Goal: Learn about a topic

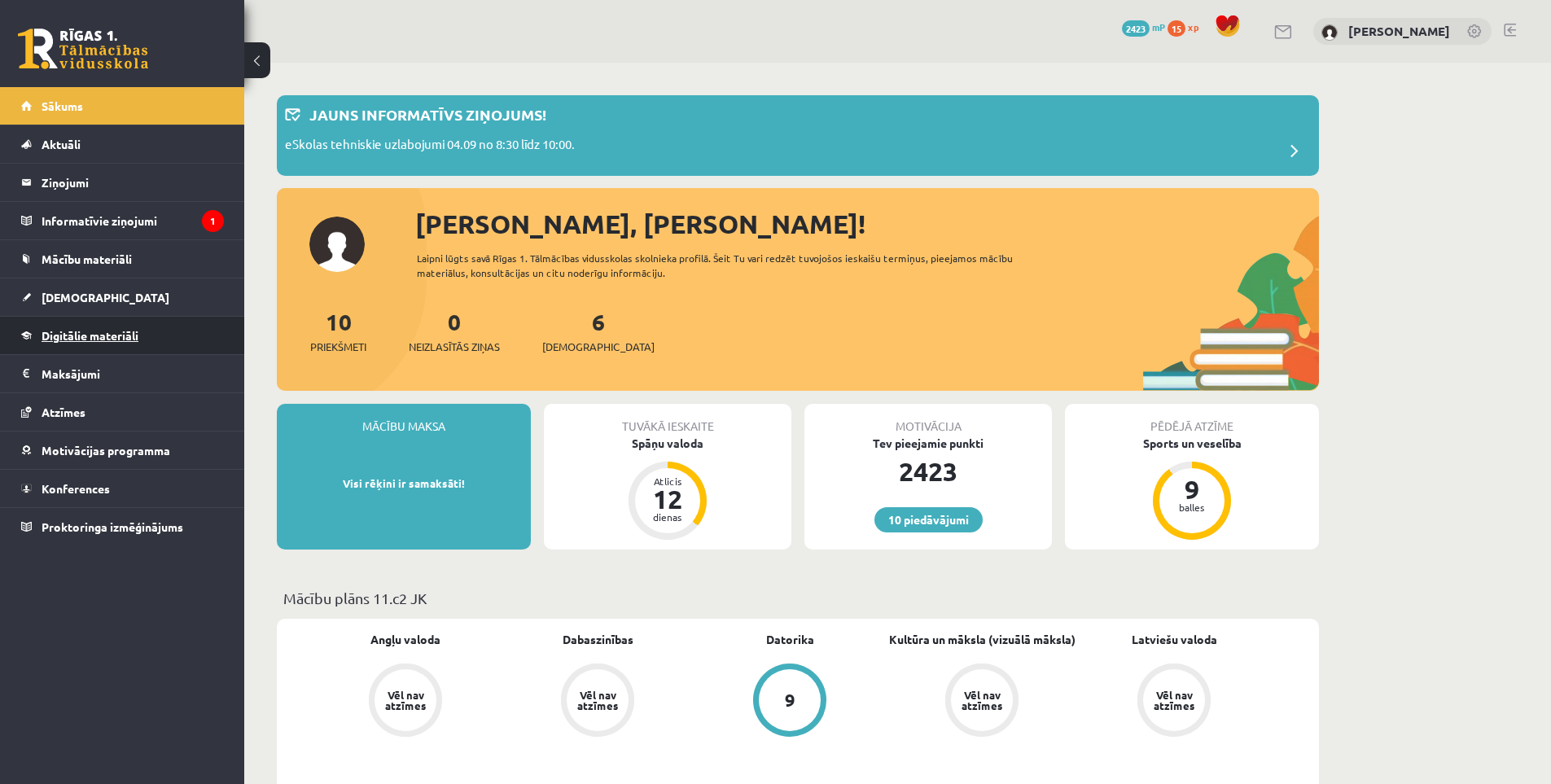
click at [161, 341] on link "Digitālie materiāli" at bounding box center [122, 335] width 203 height 37
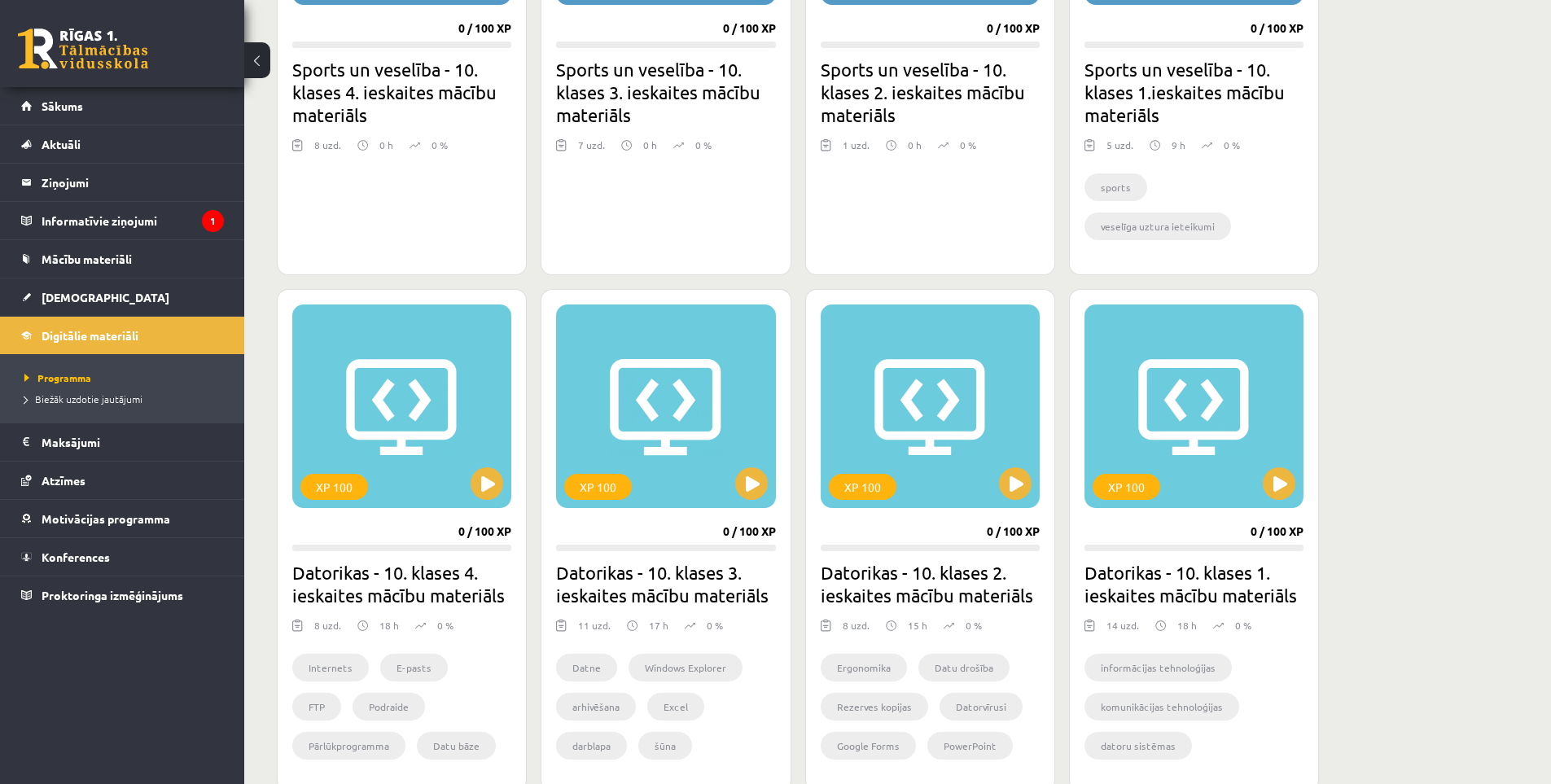
scroll to position [1349, 0]
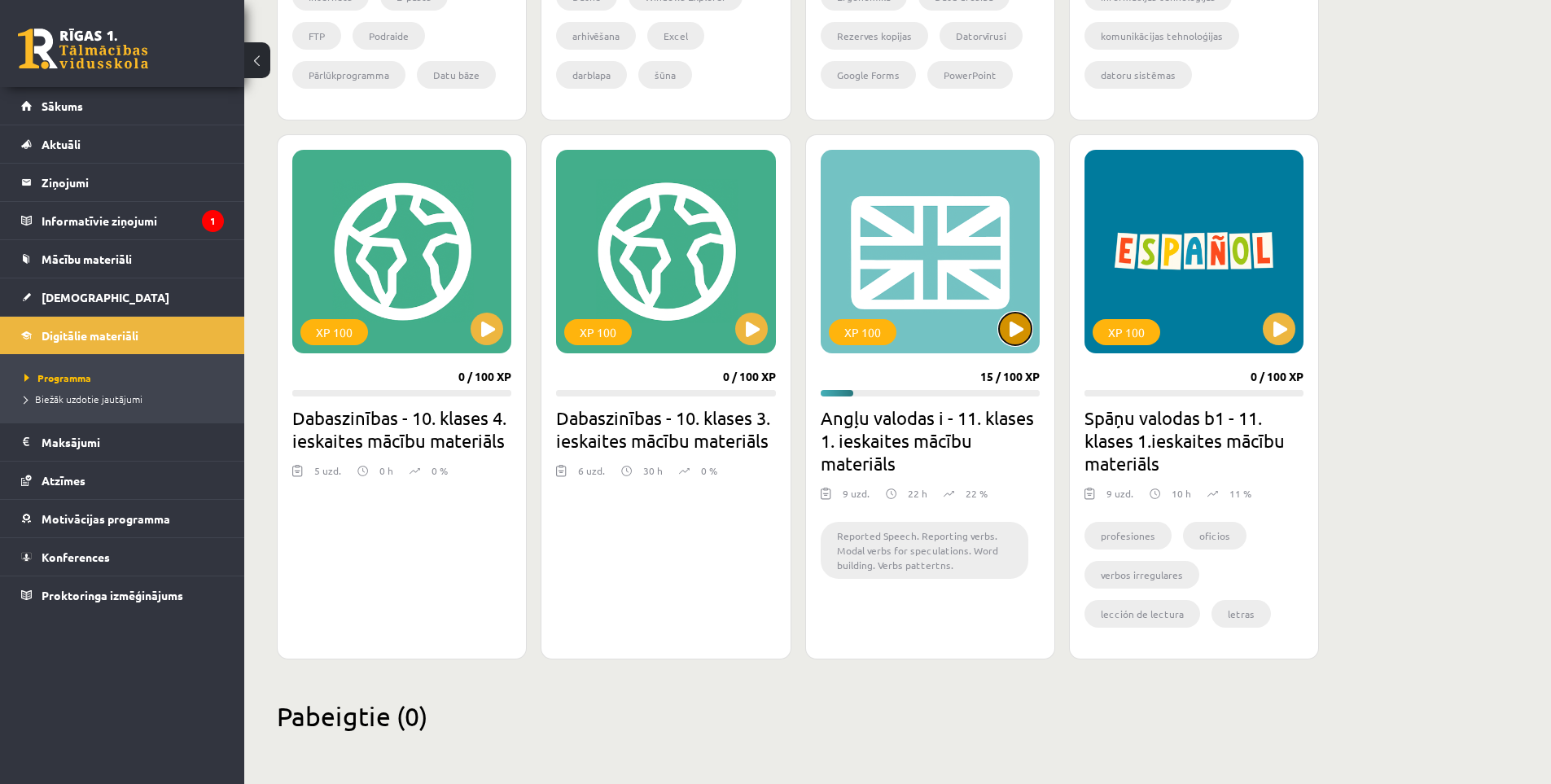
click at [1023, 339] on button at bounding box center [1015, 329] width 33 height 33
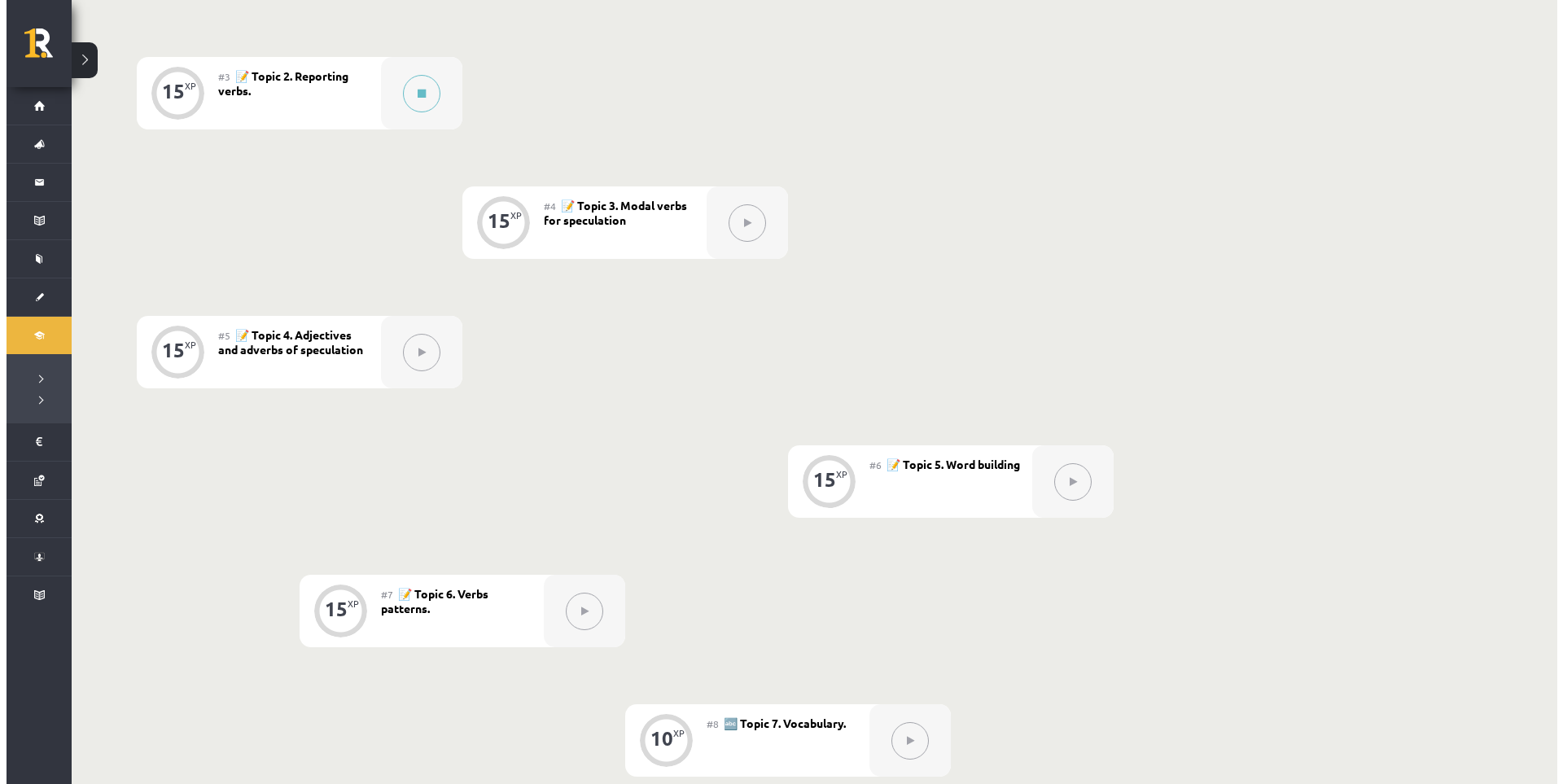
scroll to position [525, 0]
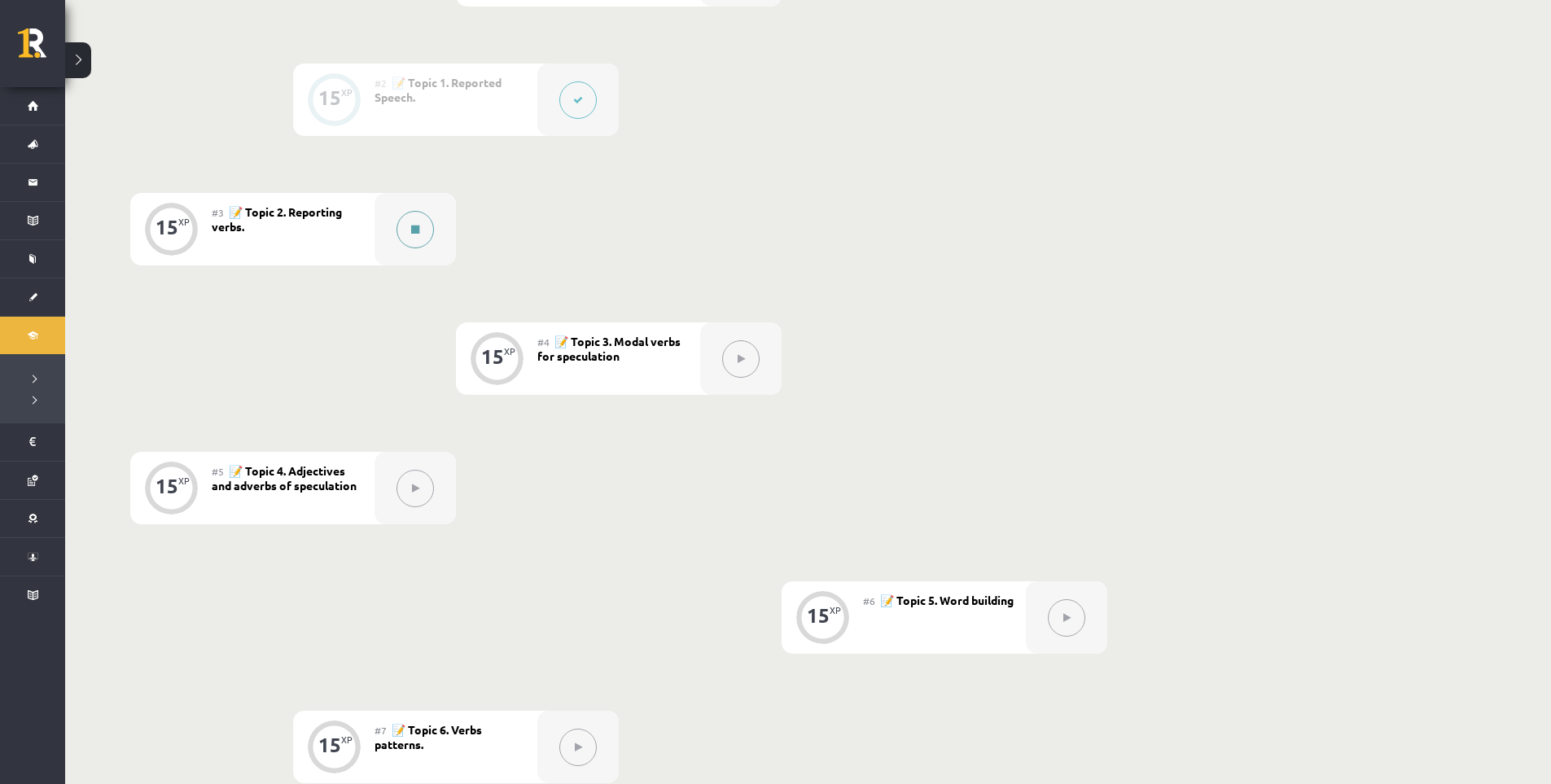
click at [414, 238] on button at bounding box center [414, 229] width 37 height 37
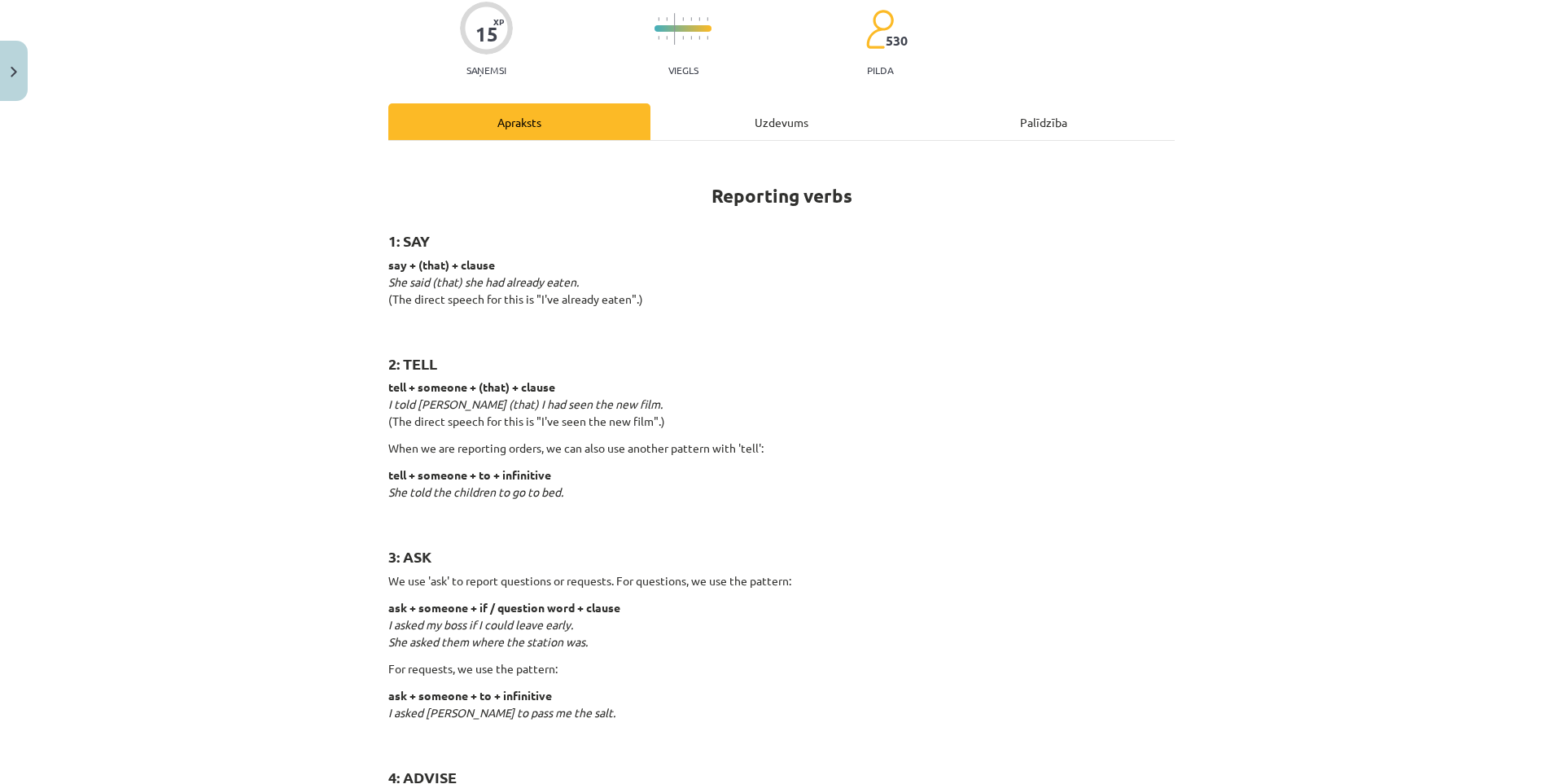
scroll to position [271, 0]
